Goal: Use online tool/utility: Utilize a website feature to perform a specific function

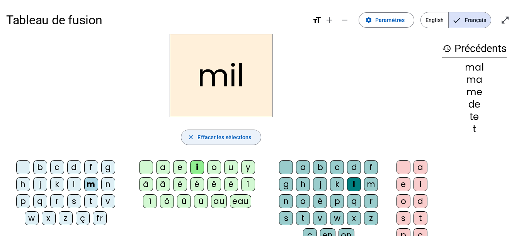
click at [235, 139] on span "Effacer les sélections" at bounding box center [224, 137] width 54 height 9
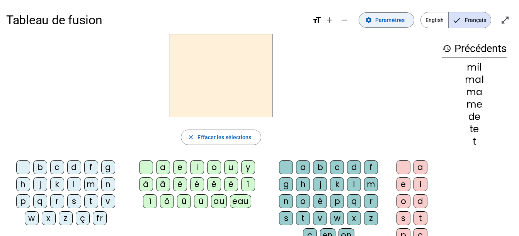
click at [379, 17] on span "Paramètres" at bounding box center [389, 19] width 29 height 9
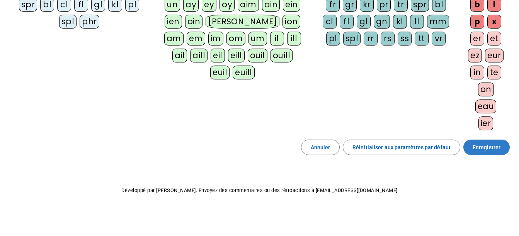
click at [485, 145] on span "Enregistrer" at bounding box center [487, 147] width 28 height 9
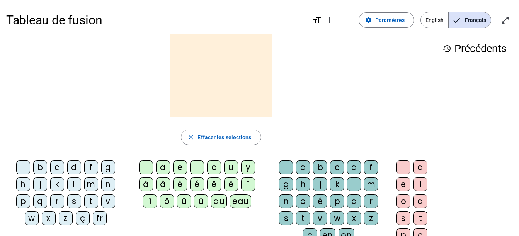
click at [475, 91] on div "history Précédents" at bounding box center [474, 152] width 77 height 236
click at [76, 182] on div "l" at bounding box center [74, 185] width 14 height 14
click at [164, 168] on div "a" at bounding box center [163, 168] width 14 height 14
click at [90, 201] on div "t" at bounding box center [91, 202] width 14 height 14
click at [369, 200] on div "r" at bounding box center [371, 202] width 14 height 14
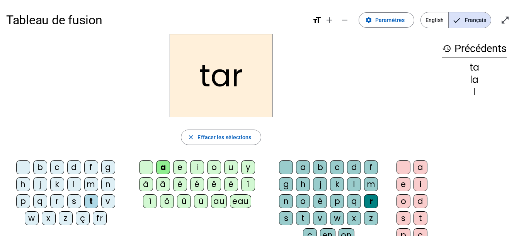
drag, startPoint x: 53, startPoint y: 169, endPoint x: 64, endPoint y: 163, distance: 13.1
click at [53, 169] on div "c" at bounding box center [57, 168] width 14 height 14
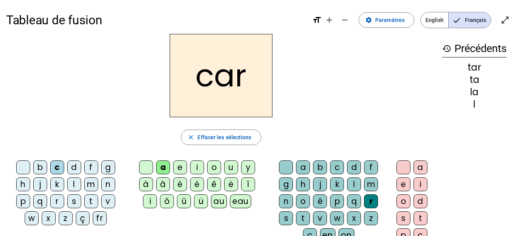
click at [44, 166] on div "b" at bounding box center [40, 168] width 14 height 14
click at [22, 201] on div "p" at bounding box center [23, 202] width 14 height 14
drag, startPoint x: 225, startPoint y: 169, endPoint x: 233, endPoint y: 167, distance: 9.2
click at [227, 168] on div "u" at bounding box center [231, 168] width 14 height 14
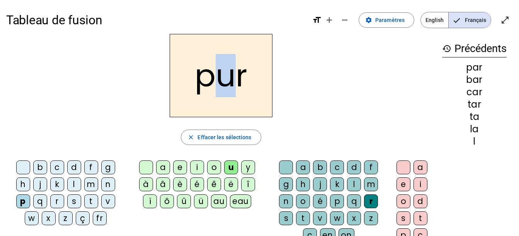
drag, startPoint x: 234, startPoint y: 85, endPoint x: 217, endPoint y: 86, distance: 16.7
click at [217, 86] on h2 "pur" at bounding box center [221, 75] width 103 height 83
click at [248, 102] on h2 "pur" at bounding box center [221, 75] width 103 height 83
drag, startPoint x: 80, startPoint y: 167, endPoint x: 78, endPoint y: 149, distance: 17.5
click at [82, 167] on letter-bubble "d" at bounding box center [75, 169] width 17 height 17
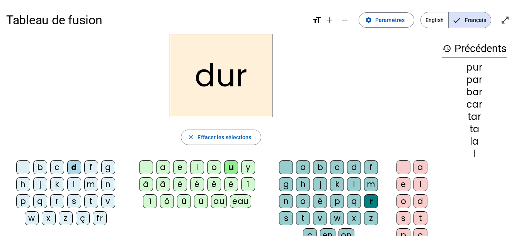
click at [79, 202] on div "s" at bounding box center [74, 202] width 14 height 14
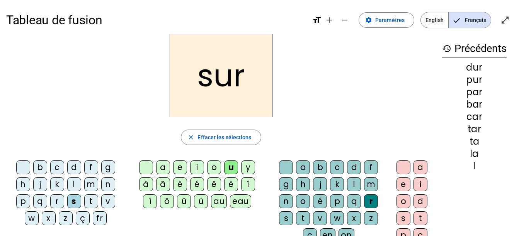
drag, startPoint x: 289, startPoint y: 169, endPoint x: 312, endPoint y: 155, distance: 27.6
click at [294, 168] on letter-bubble at bounding box center [287, 169] width 17 height 17
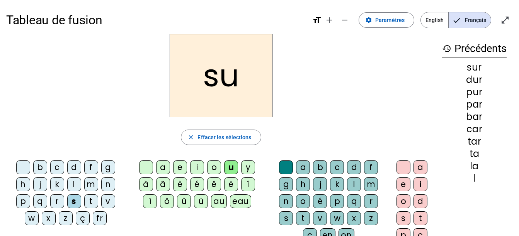
click at [167, 166] on div "a" at bounding box center [163, 168] width 14 height 14
drag, startPoint x: 194, startPoint y: 169, endPoint x: 173, endPoint y: 136, distance: 39.8
click at [195, 168] on div "i" at bounding box center [197, 168] width 14 height 14
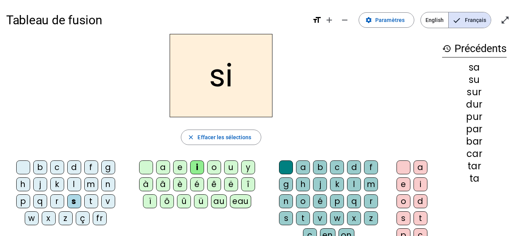
drag, startPoint x: 351, startPoint y: 182, endPoint x: 335, endPoint y: 114, distance: 69.5
click at [351, 182] on div "l" at bounding box center [354, 185] width 14 height 14
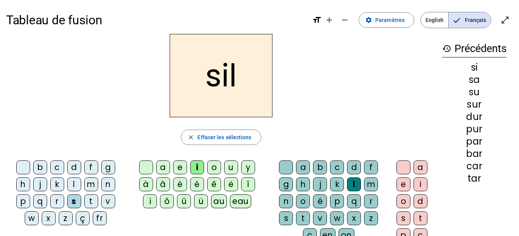
drag, startPoint x: 89, startPoint y: 183, endPoint x: 100, endPoint y: 168, distance: 18.6
click at [90, 183] on div "m" at bounding box center [91, 185] width 14 height 14
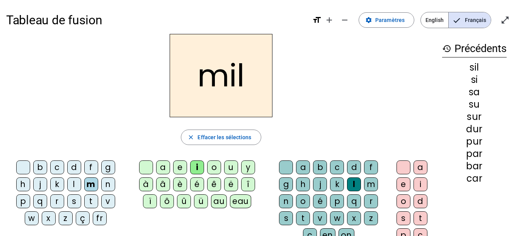
drag, startPoint x: 54, startPoint y: 168, endPoint x: 76, endPoint y: 141, distance: 34.9
click at [54, 167] on div "c" at bounding box center [57, 168] width 14 height 14
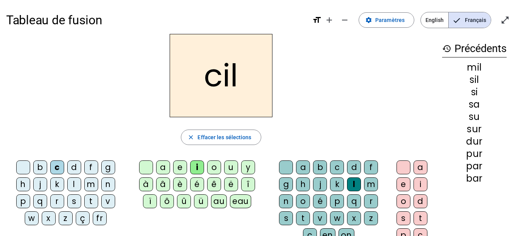
drag, startPoint x: 77, startPoint y: 201, endPoint x: 75, endPoint y: 197, distance: 4.5
click at [77, 201] on div "s" at bounding box center [74, 202] width 14 height 14
